Goal: Information Seeking & Learning: Check status

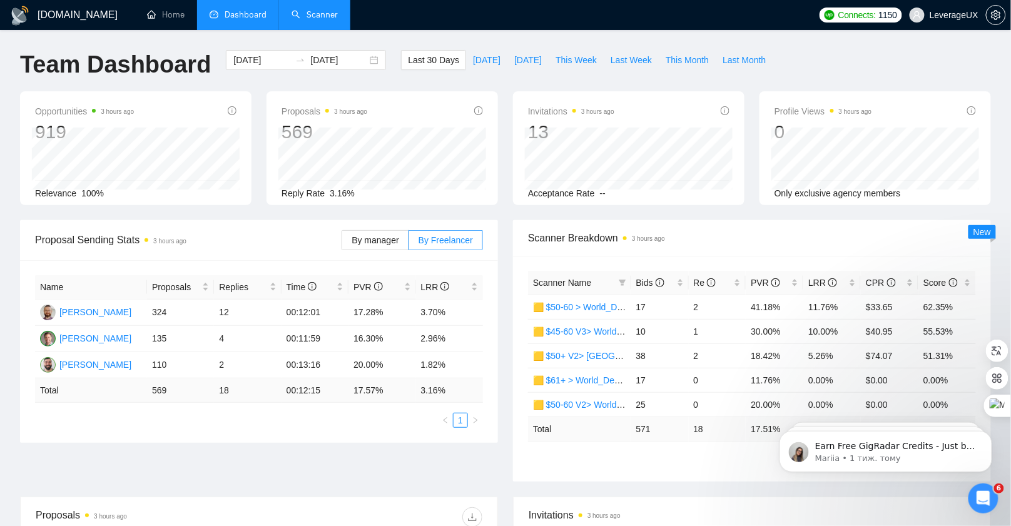
click at [315, 18] on link "Scanner" at bounding box center [314, 14] width 46 height 11
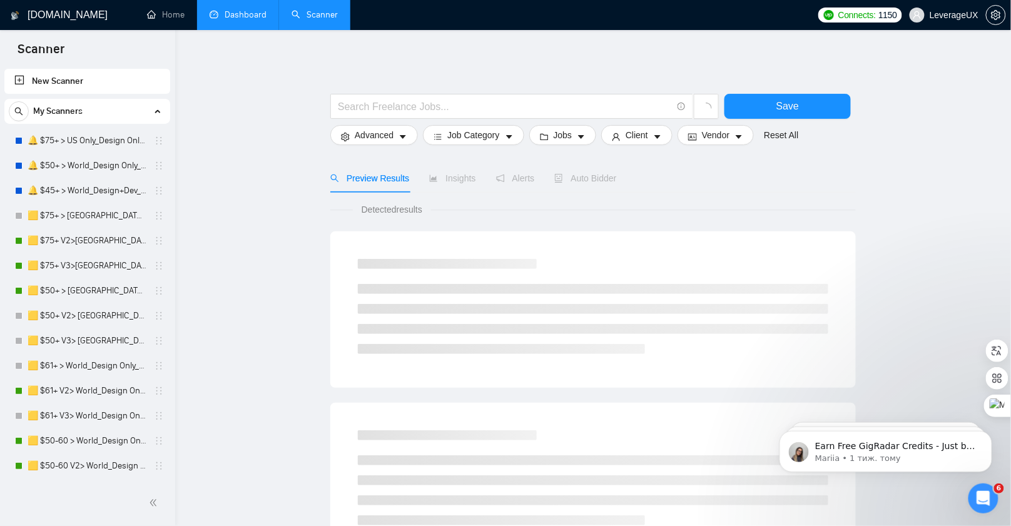
click at [230, 14] on link "Dashboard" at bounding box center [238, 14] width 57 height 11
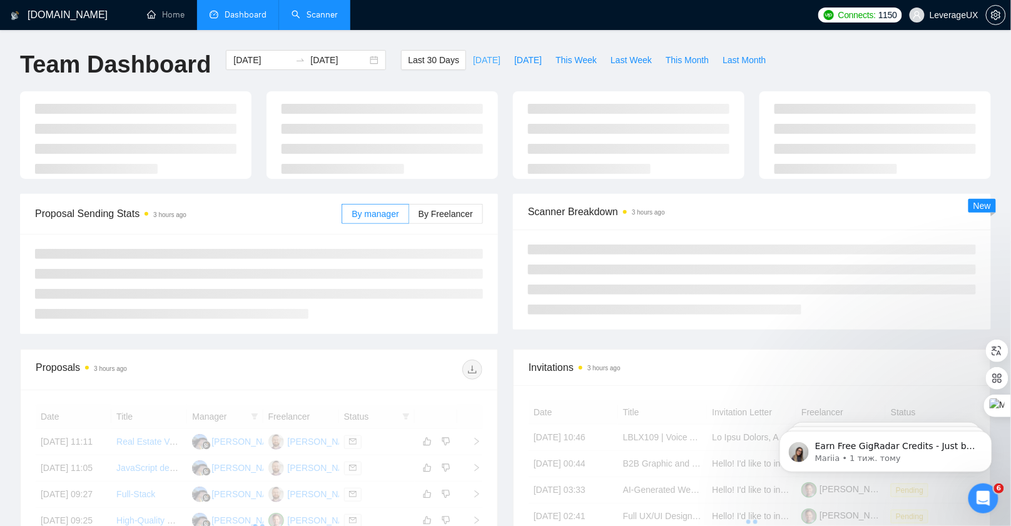
click at [483, 61] on span "[DATE]" at bounding box center [487, 60] width 28 height 14
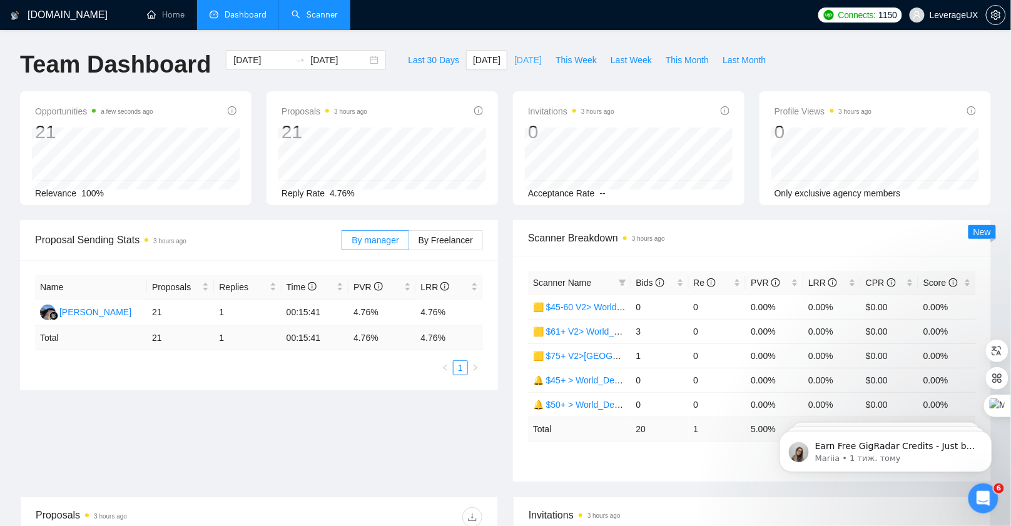
click at [529, 59] on span "[DATE]" at bounding box center [528, 60] width 28 height 14
type input "[DATE]"
click at [473, 61] on span "[DATE]" at bounding box center [487, 60] width 28 height 14
type input "[DATE]"
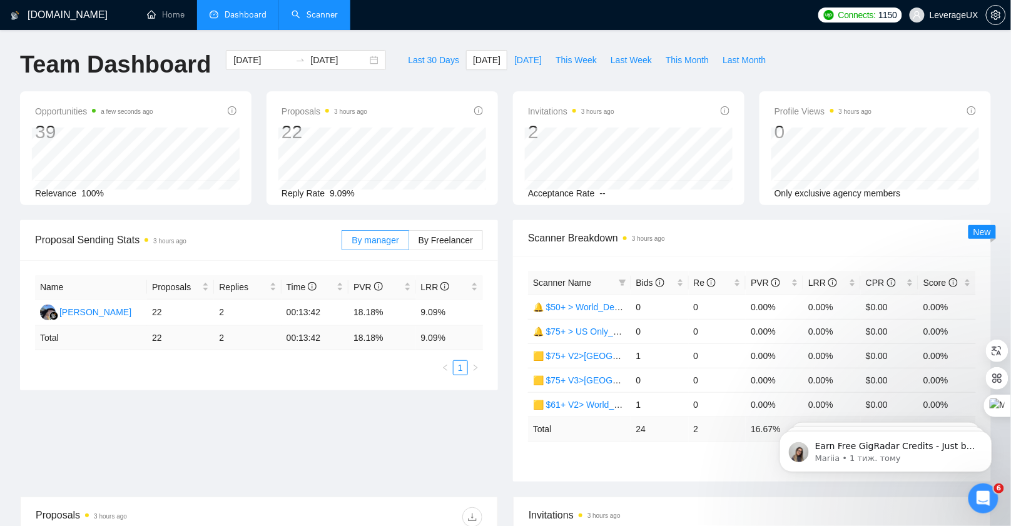
type input "[DATE]"
click at [582, 61] on span "This Week" at bounding box center [575, 60] width 41 height 14
type input "[DATE]"
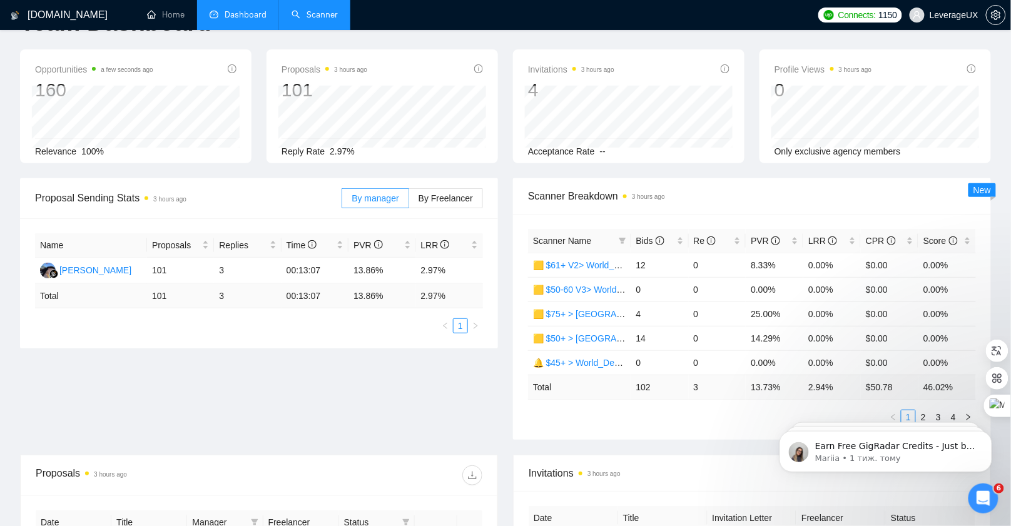
scroll to position [43, 0]
click at [650, 245] on span "Bids" at bounding box center [655, 240] width 38 height 14
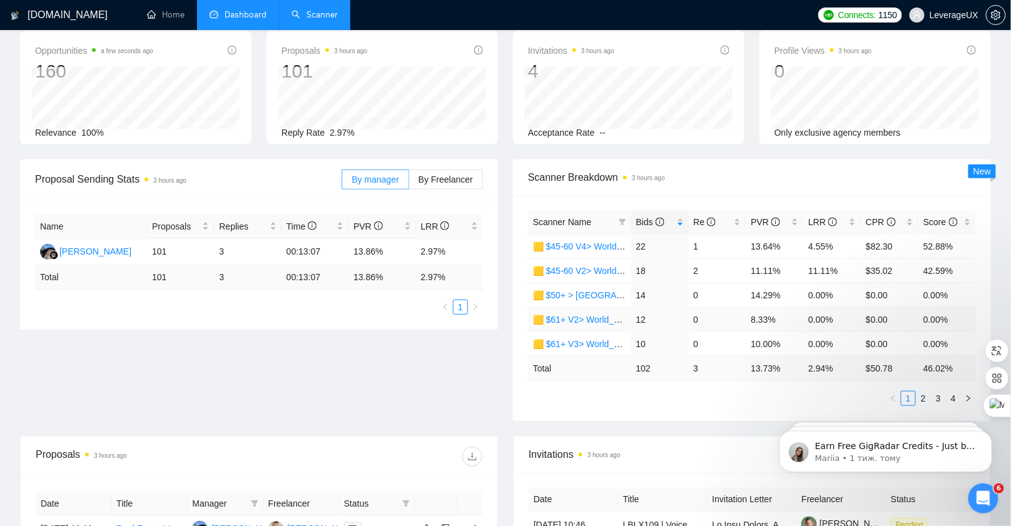
scroll to position [63, 0]
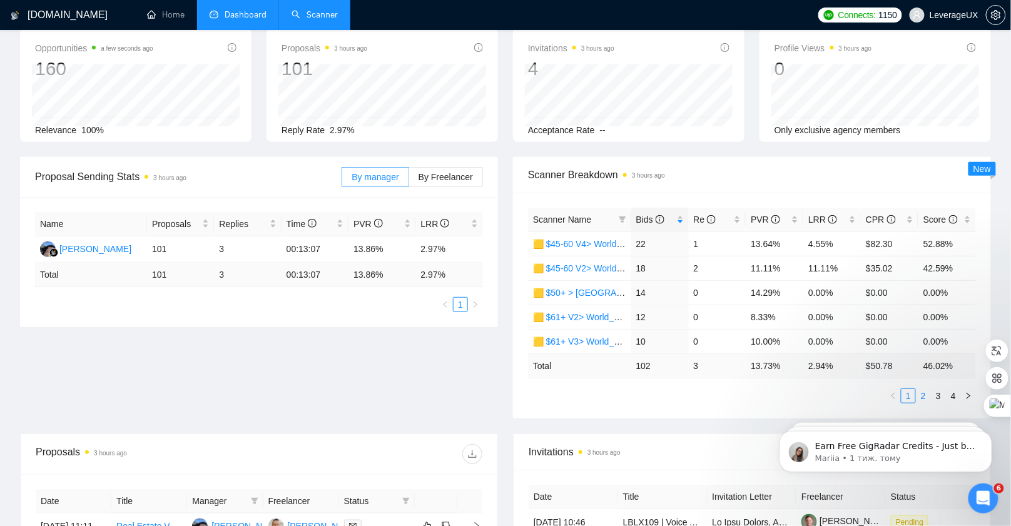
click at [922, 395] on link "2" at bounding box center [923, 396] width 14 height 14
click at [938, 391] on link "3" at bounding box center [938, 396] width 14 height 14
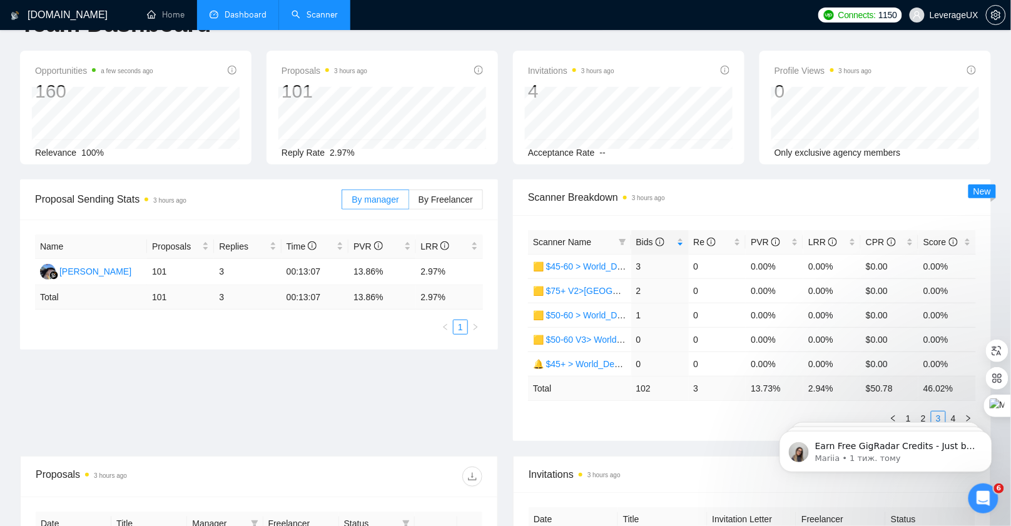
scroll to position [39, 0]
click at [438, 204] on span "By Freelancer" at bounding box center [445, 201] width 54 height 10
click at [409, 204] on input "By Freelancer" at bounding box center [409, 204] width 0 height 0
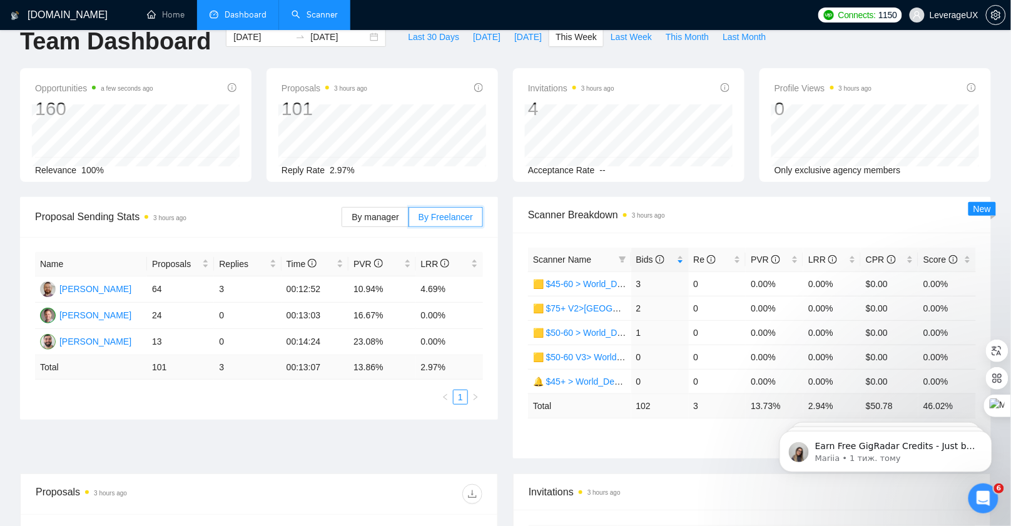
scroll to position [0, 0]
